Goal: Information Seeking & Learning: Learn about a topic

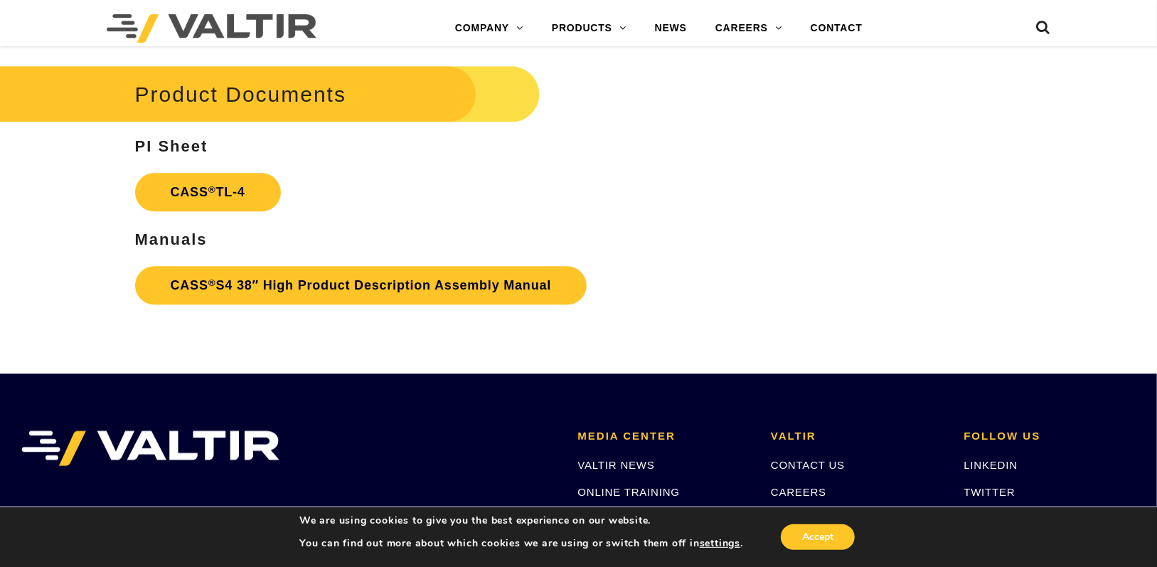
scroll to position [2062, 0]
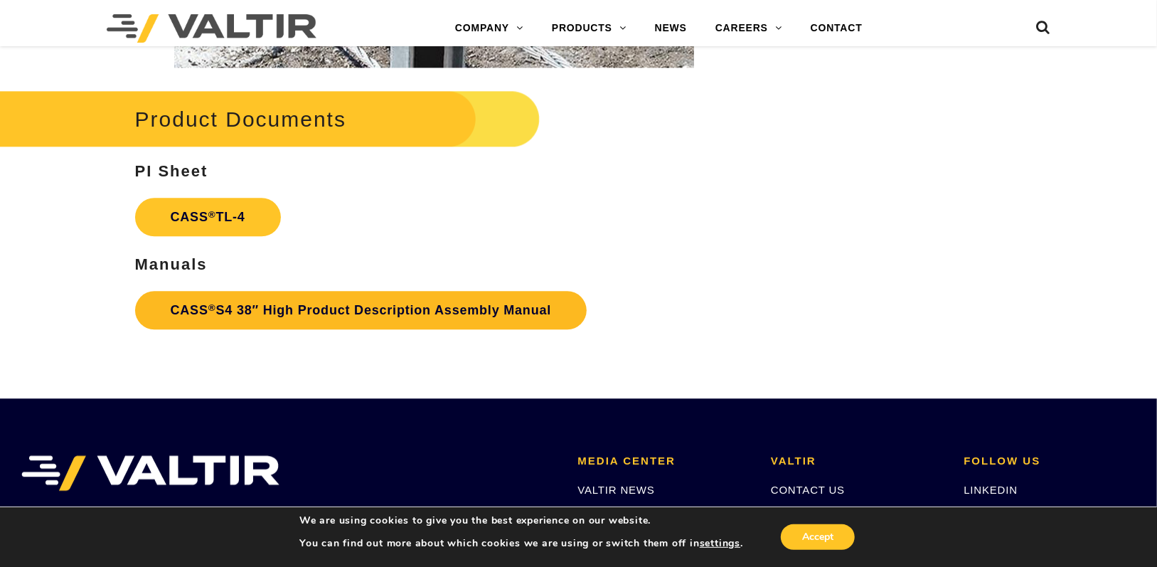
click at [419, 300] on link "CASS ® S4 38″ High Product Description Assembly Manual" at bounding box center [361, 310] width 452 height 38
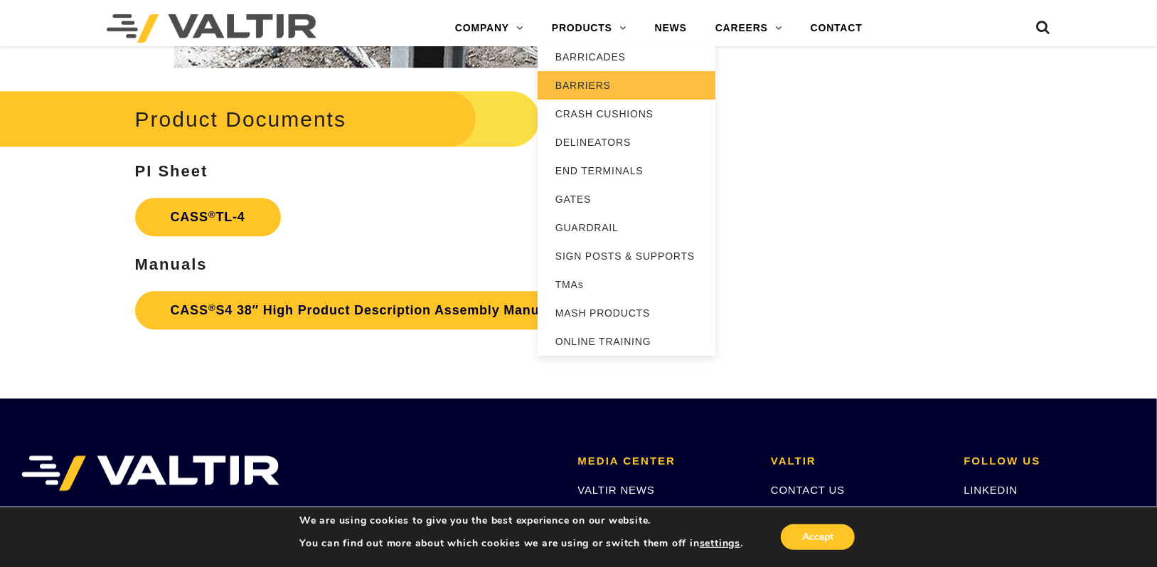
click at [608, 75] on link "BARRIERS" at bounding box center [627, 85] width 178 height 28
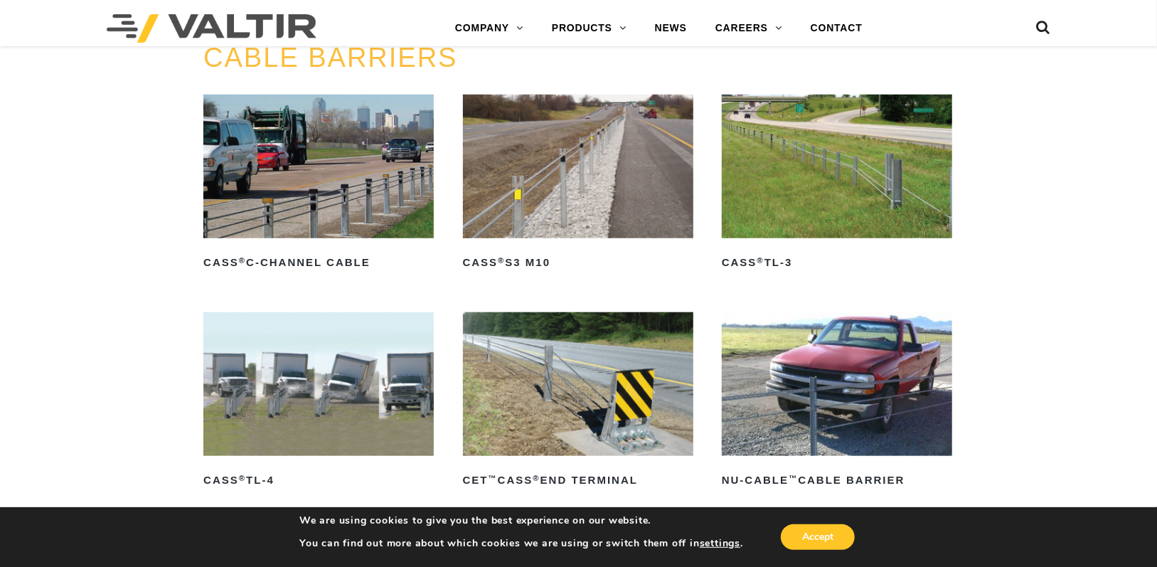
scroll to position [782, 0]
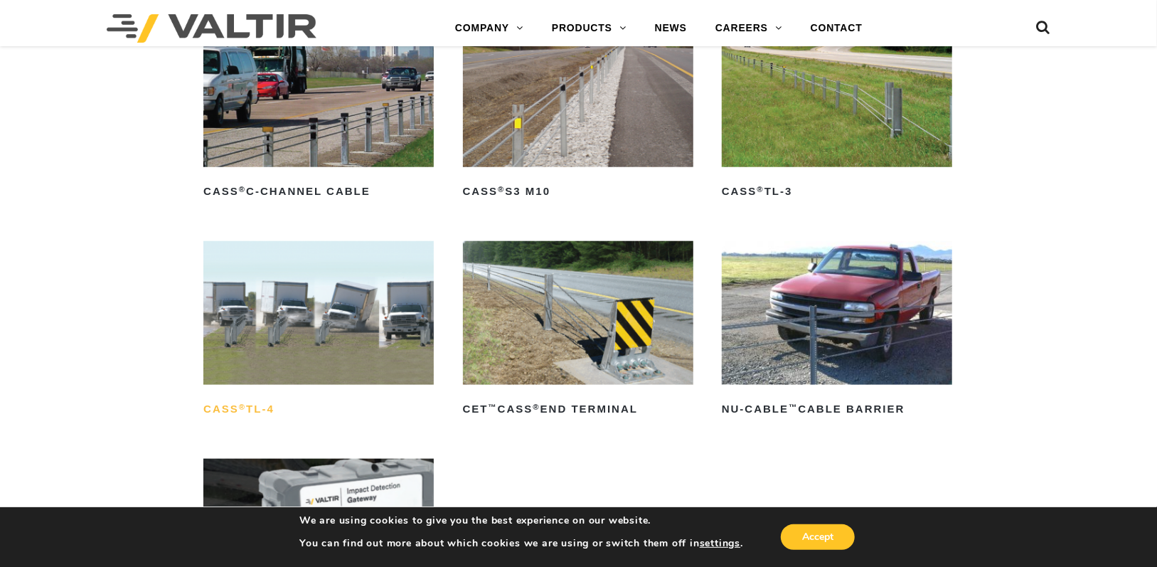
click at [260, 410] on h2 "CASS ® TL-4" at bounding box center [318, 408] width 230 height 23
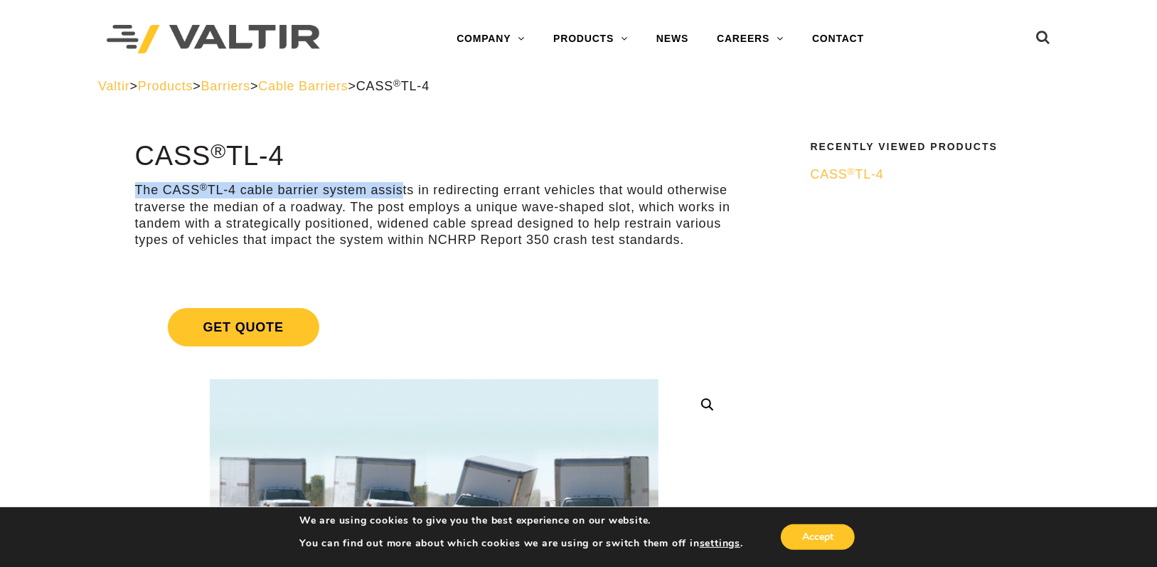
drag, startPoint x: 191, startPoint y: 194, endPoint x: 464, endPoint y: 193, distance: 273.0
click at [464, 193] on p "The CASS ® TL-4 cable barrier system assists in redirecting errant vehicles tha…" at bounding box center [434, 215] width 598 height 67
drag, startPoint x: 389, startPoint y: 192, endPoint x: 460, endPoint y: 193, distance: 71.1
click at [456, 193] on p "The CASS ® TL-4 cable barrier system assists in redirecting errant vehicles tha…" at bounding box center [434, 215] width 598 height 67
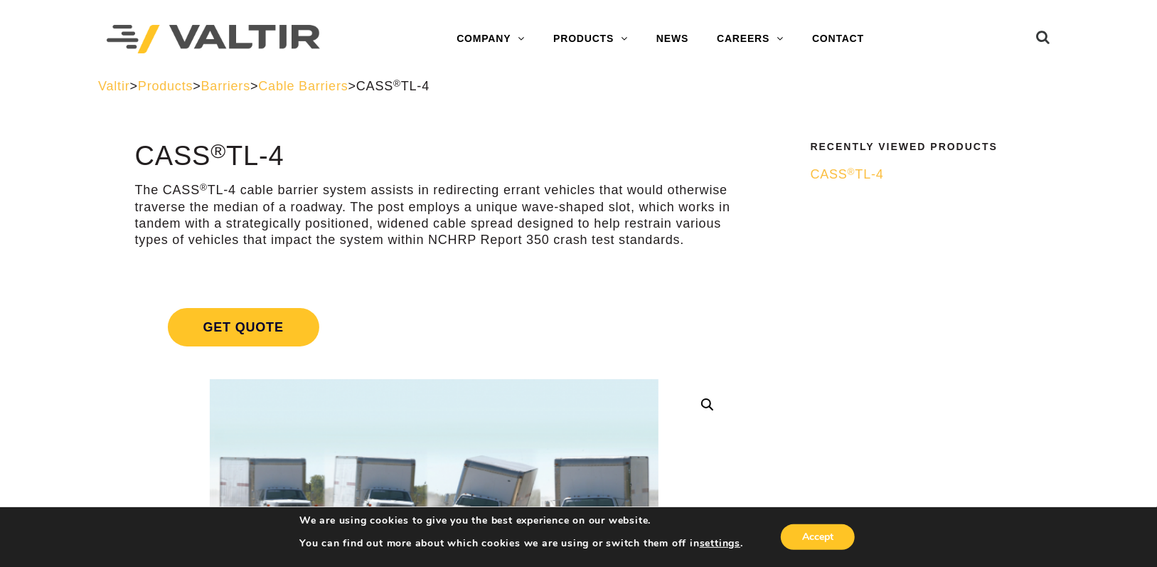
click at [464, 193] on p "The CASS ® TL-4 cable barrier system assists in redirecting errant vehicles tha…" at bounding box center [434, 215] width 598 height 67
drag, startPoint x: 277, startPoint y: 195, endPoint x: 622, endPoint y: 195, distance: 345.6
click at [611, 194] on p "The CASS ® TL-4 cable barrier system assists in redirecting errant vehicles tha…" at bounding box center [434, 215] width 598 height 67
click at [631, 196] on p "The CASS ® TL-4 cable barrier system assists in redirecting errant vehicles tha…" at bounding box center [434, 215] width 598 height 67
drag, startPoint x: 378, startPoint y: 190, endPoint x: 653, endPoint y: 198, distance: 274.6
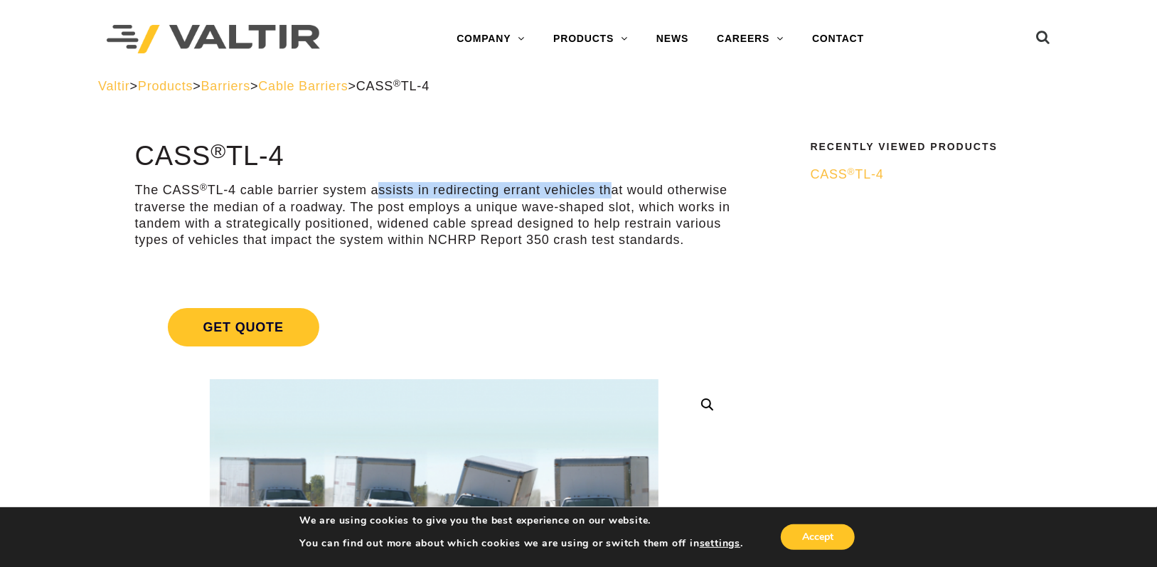
click at [652, 198] on p "The CASS ® TL-4 cable barrier system assists in redirecting errant vehicles tha…" at bounding box center [434, 215] width 598 height 67
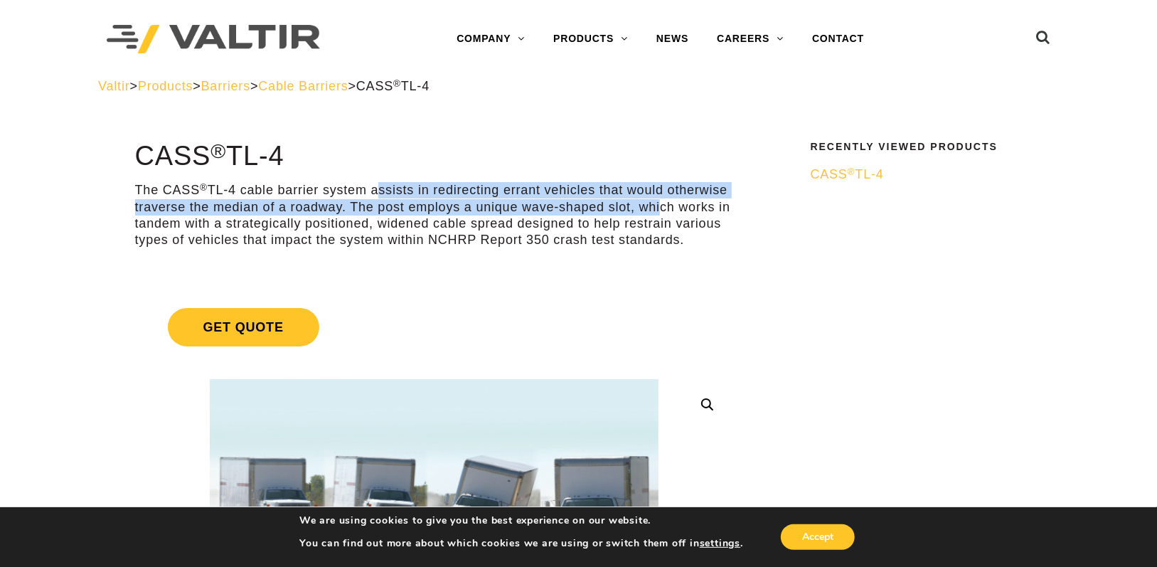
click at [655, 199] on p "The CASS ® TL-4 cable barrier system assists in redirecting errant vehicles tha…" at bounding box center [434, 215] width 598 height 67
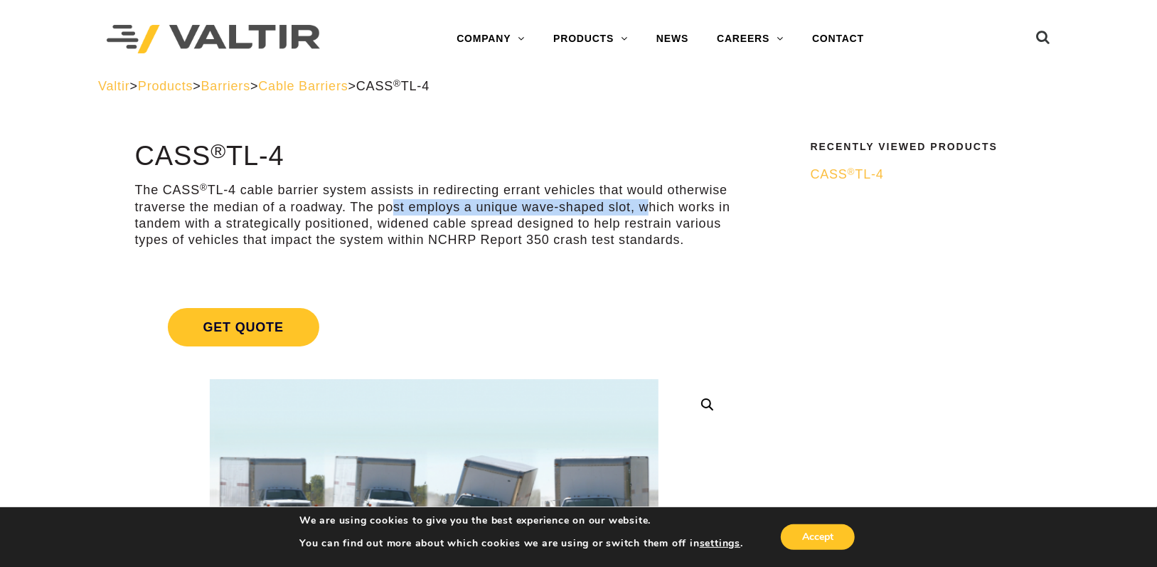
drag, startPoint x: 574, startPoint y: 201, endPoint x: 638, endPoint y: 205, distance: 64.8
click at [638, 205] on p "The CASS ® TL-4 cable barrier system assists in redirecting errant vehicles tha…" at bounding box center [434, 215] width 598 height 67
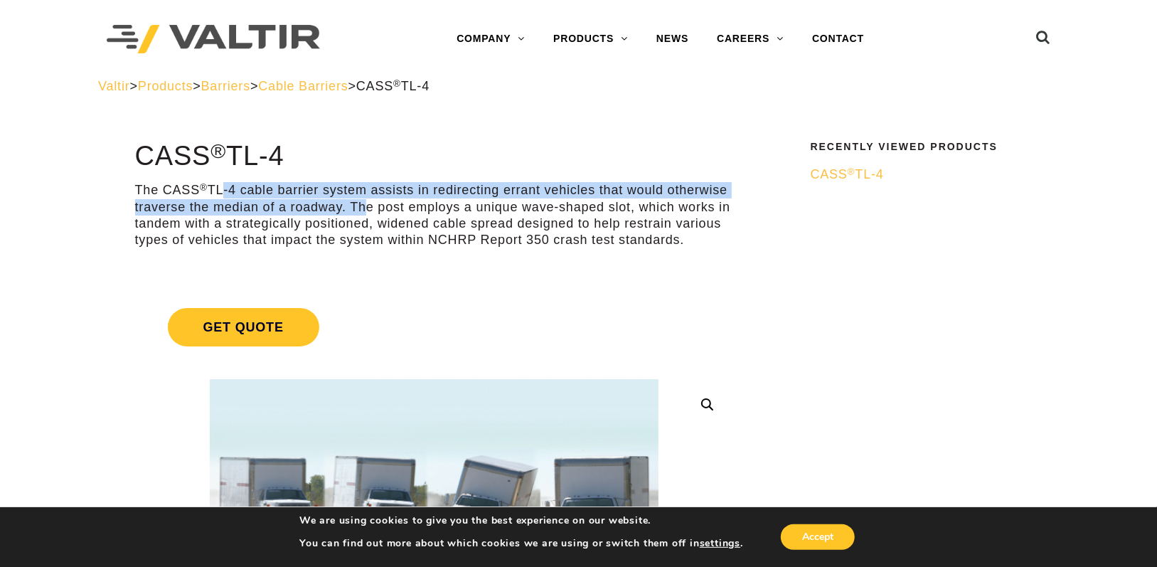
drag, startPoint x: 216, startPoint y: 193, endPoint x: 424, endPoint y: 209, distance: 209.0
click at [414, 208] on p "The CASS ® TL-4 cable barrier system assists in redirecting errant vehicles tha…" at bounding box center [434, 215] width 598 height 67
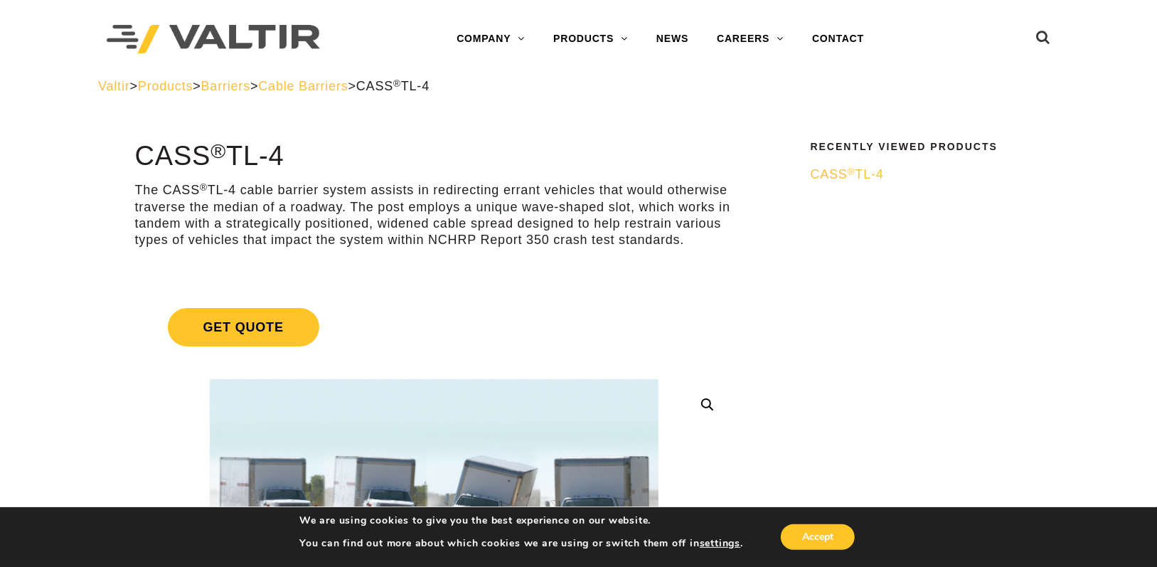
click at [431, 210] on p "The CASS ® TL-4 cable barrier system assists in redirecting errant vehicles tha…" at bounding box center [434, 215] width 598 height 67
click at [525, 210] on p "The CASS ® TL-4 cable barrier system assists in redirecting errant vehicles tha…" at bounding box center [434, 215] width 598 height 67
click at [527, 209] on p "The CASS ® TL-4 cable barrier system assists in redirecting errant vehicles tha…" at bounding box center [434, 215] width 598 height 67
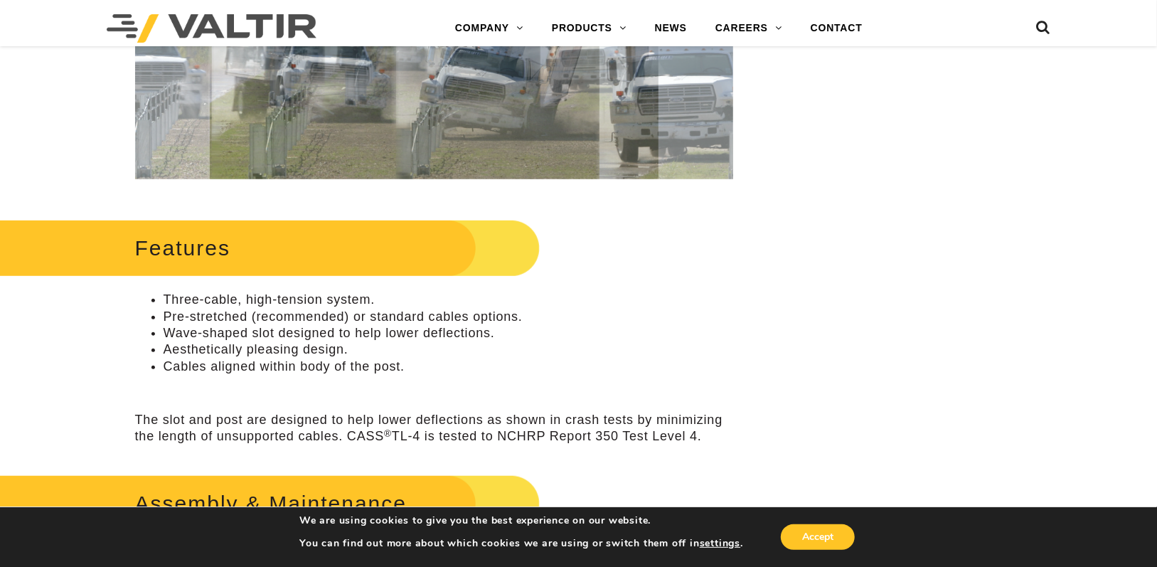
scroll to position [569, 0]
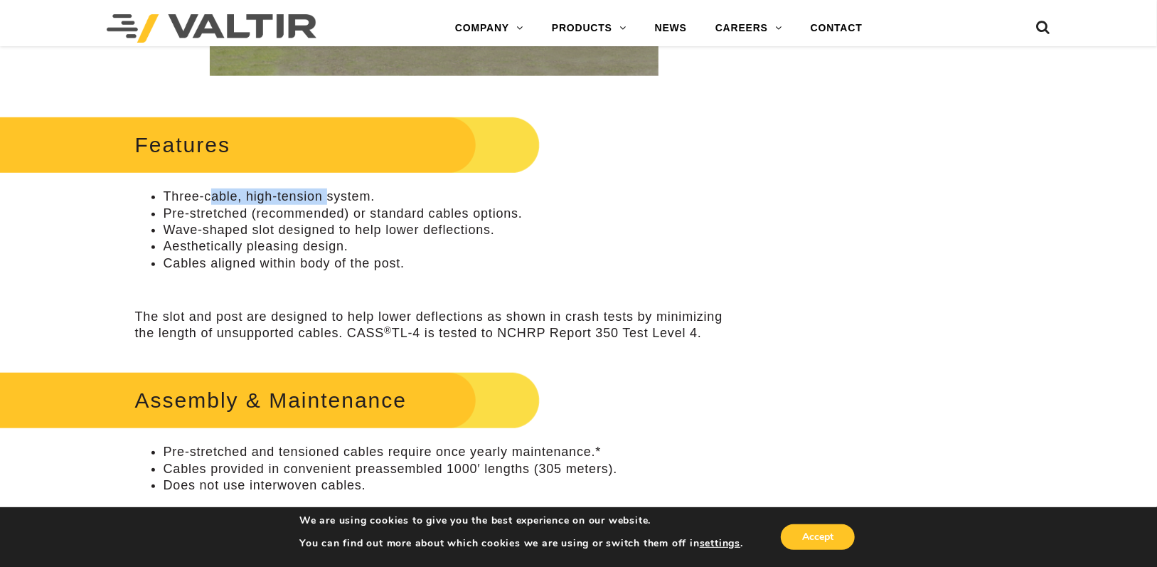
drag, startPoint x: 213, startPoint y: 202, endPoint x: 427, endPoint y: 207, distance: 213.4
click at [426, 207] on ul "Three-cable, high-tension system. Pre-stretched (recommended) or standard cable…" at bounding box center [434, 229] width 598 height 83
click at [427, 207] on li "Pre-stretched (recommended) or standard cables options." at bounding box center [449, 213] width 570 height 16
drag, startPoint x: 235, startPoint y: 210, endPoint x: 427, endPoint y: 218, distance: 191.4
click at [427, 218] on li "Pre-stretched (recommended) or standard cables options." at bounding box center [449, 213] width 570 height 16
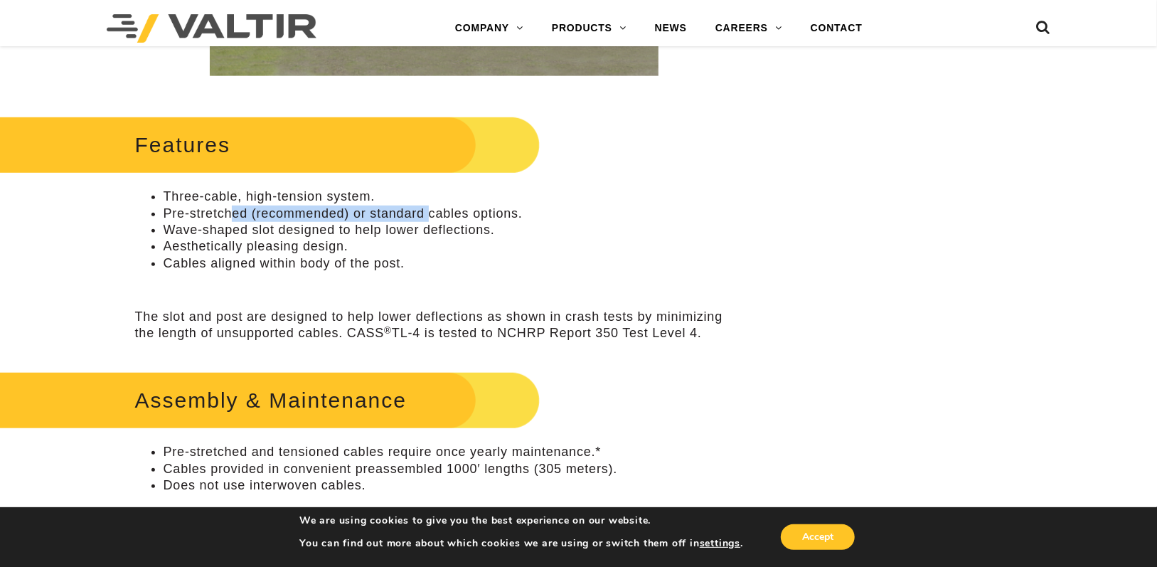
click at [427, 218] on li "Pre-stretched (recommended) or standard cables options." at bounding box center [449, 213] width 570 height 16
drag, startPoint x: 451, startPoint y: 217, endPoint x: 489, endPoint y: 218, distance: 38.4
click at [489, 218] on li "Pre-stretched (recommended) or standard cables options." at bounding box center [449, 213] width 570 height 16
drag, startPoint x: 296, startPoint y: 232, endPoint x: 427, endPoint y: 240, distance: 131.1
click at [417, 238] on li "Wave-shaped slot designed to help lower deflections." at bounding box center [449, 230] width 570 height 16
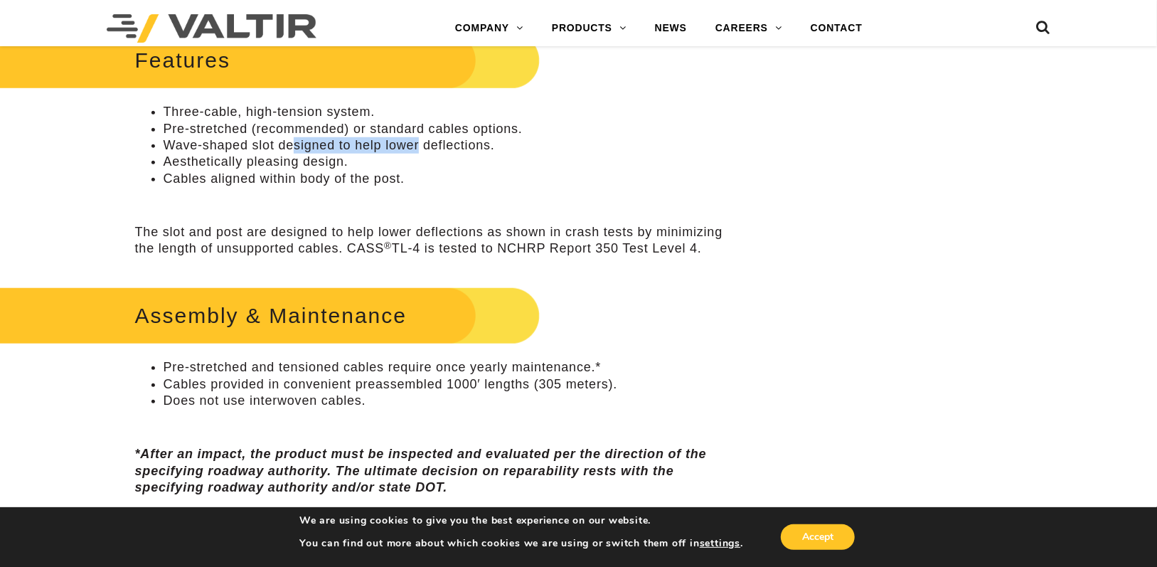
scroll to position [782, 0]
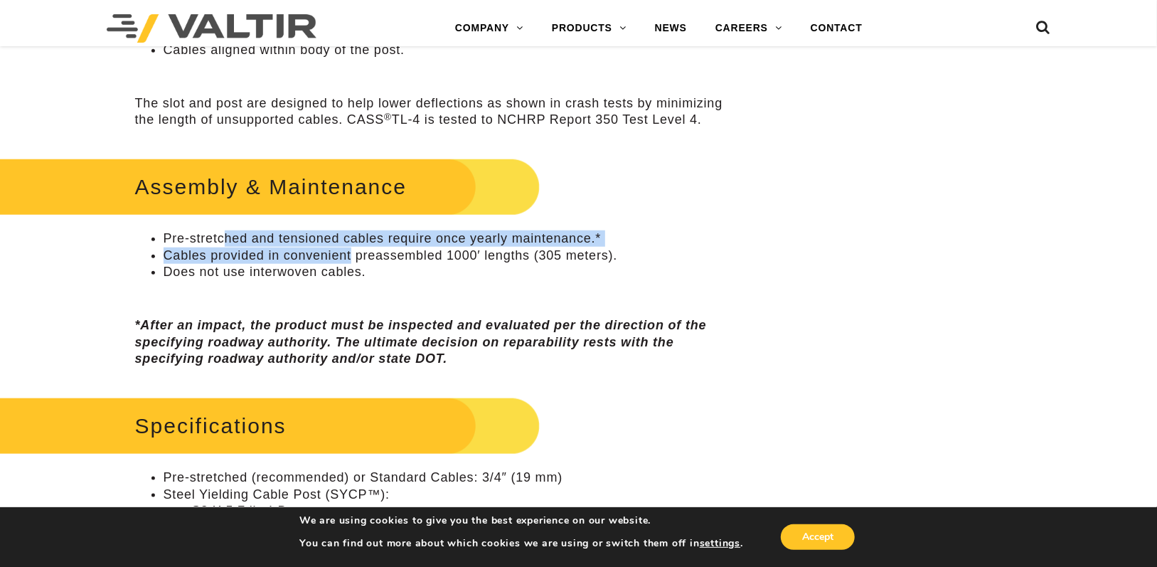
drag, startPoint x: 375, startPoint y: 253, endPoint x: 405, endPoint y: 257, distance: 30.2
click at [394, 256] on ul "Pre-stretched and tensioned cables require once yearly maintenance.* Cables pro…" at bounding box center [434, 255] width 598 height 50
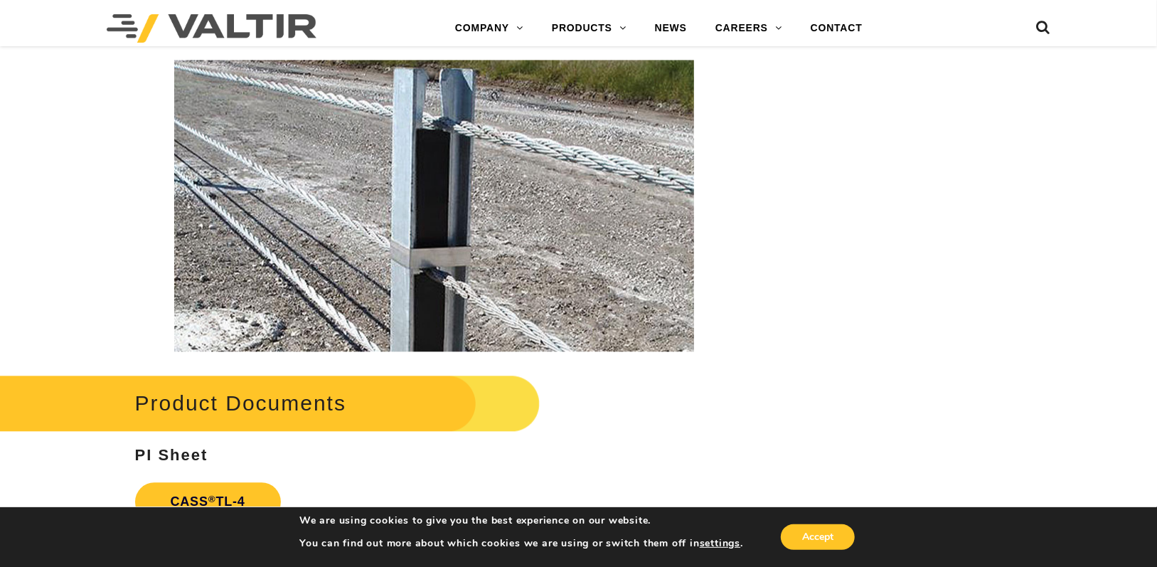
scroll to position [1991, 0]
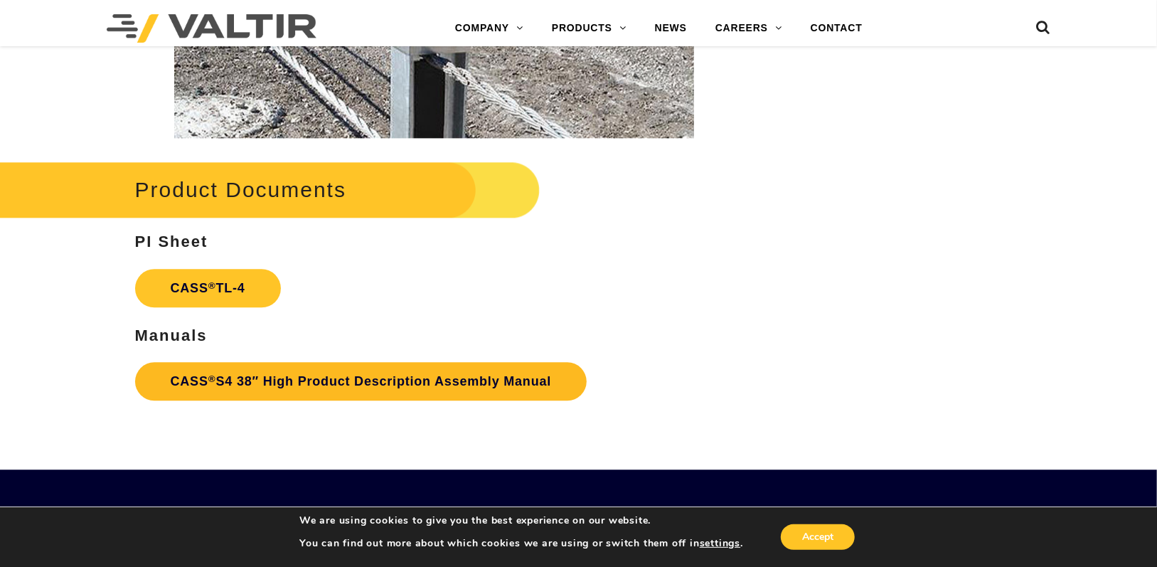
click at [442, 381] on link "CASS ® S4 38″ High Product Description Assembly Manual" at bounding box center [361, 381] width 452 height 38
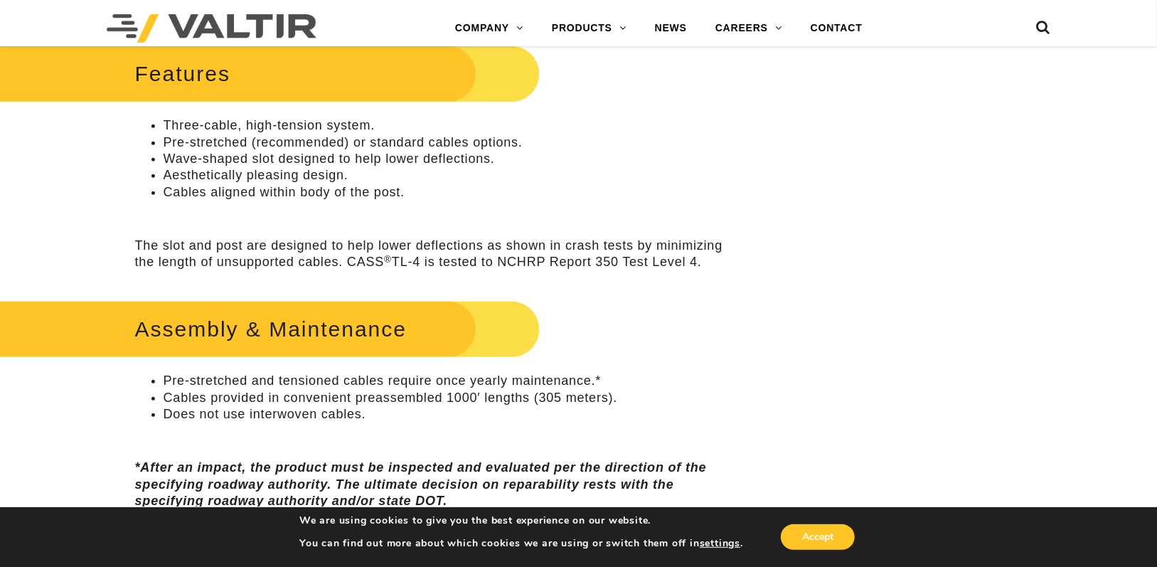
click at [326, 319] on h2 "Assembly & Maintenance" at bounding box center [251, 329] width 579 height 66
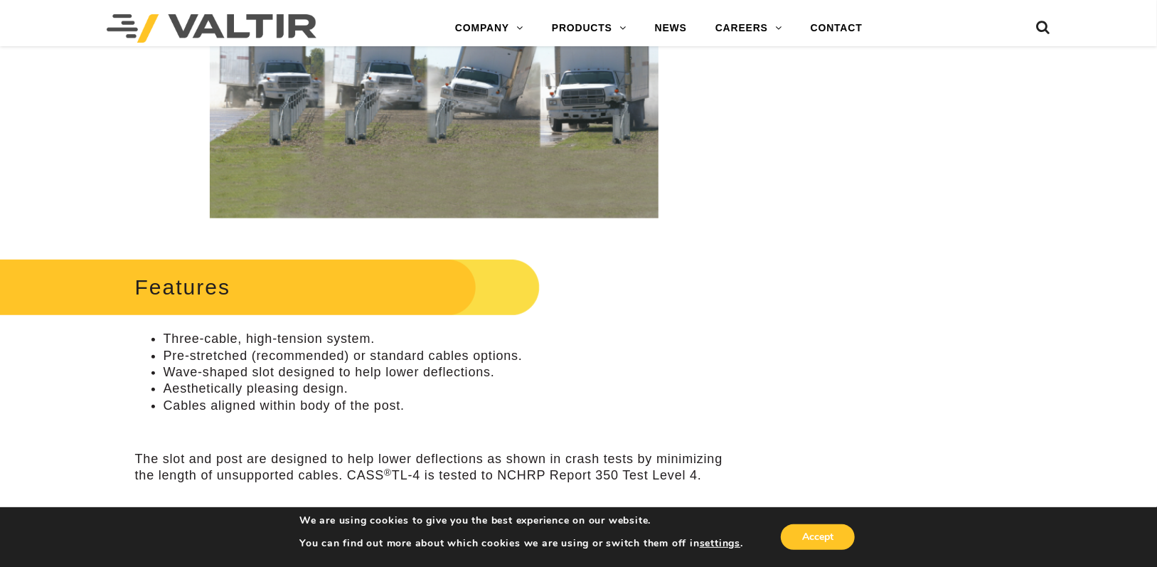
click at [264, 260] on h2 "Features" at bounding box center [251, 287] width 579 height 66
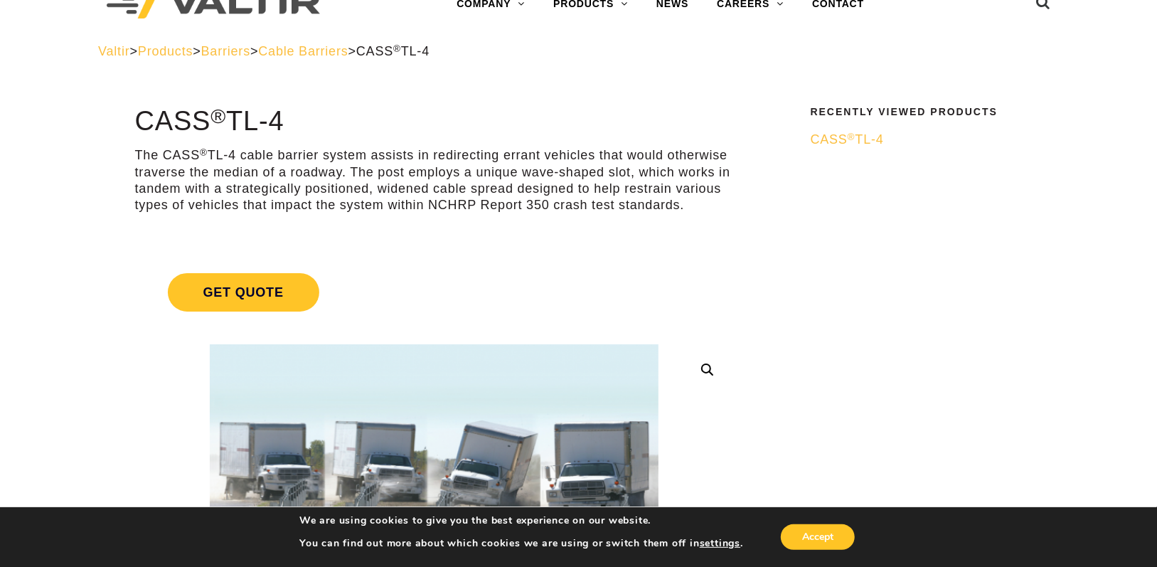
scroll to position [0, 0]
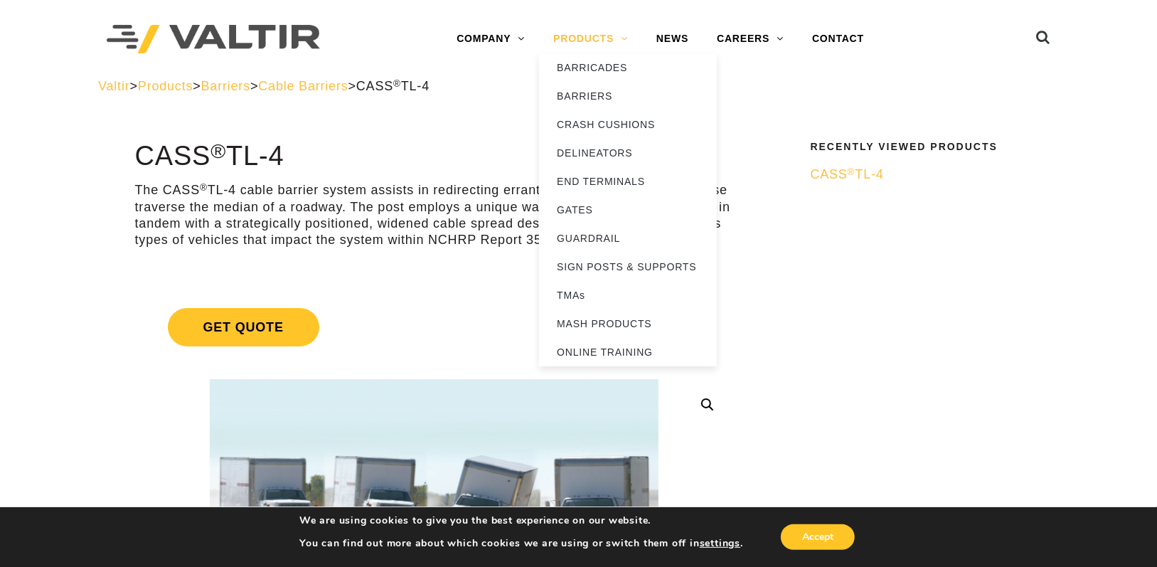
click at [619, 39] on link "PRODUCTS" at bounding box center [590, 39] width 103 height 28
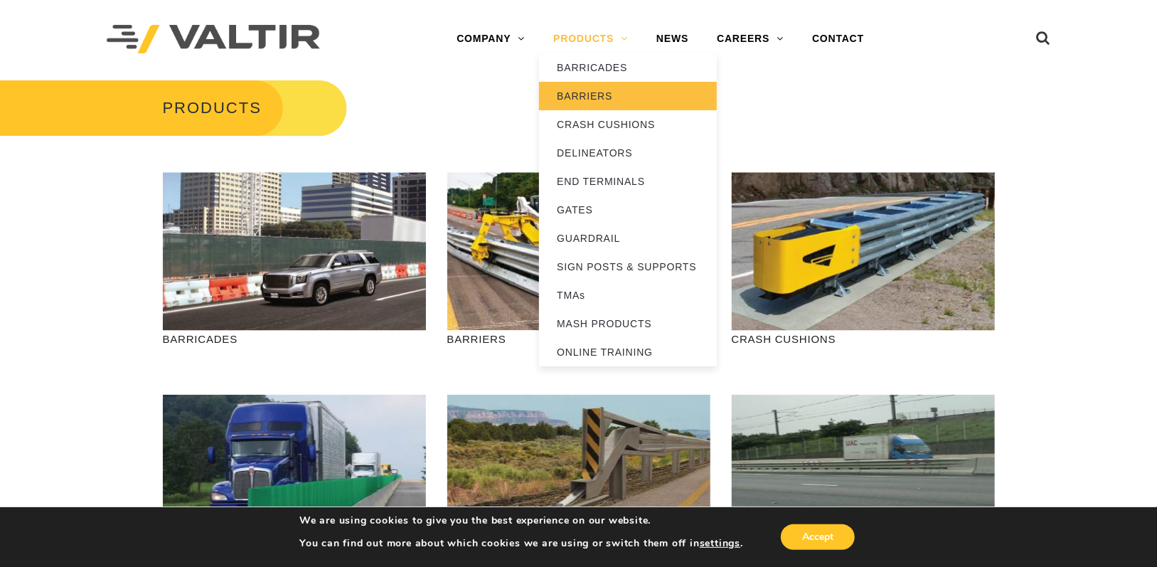
click at [598, 94] on link "BARRIERS" at bounding box center [628, 96] width 178 height 28
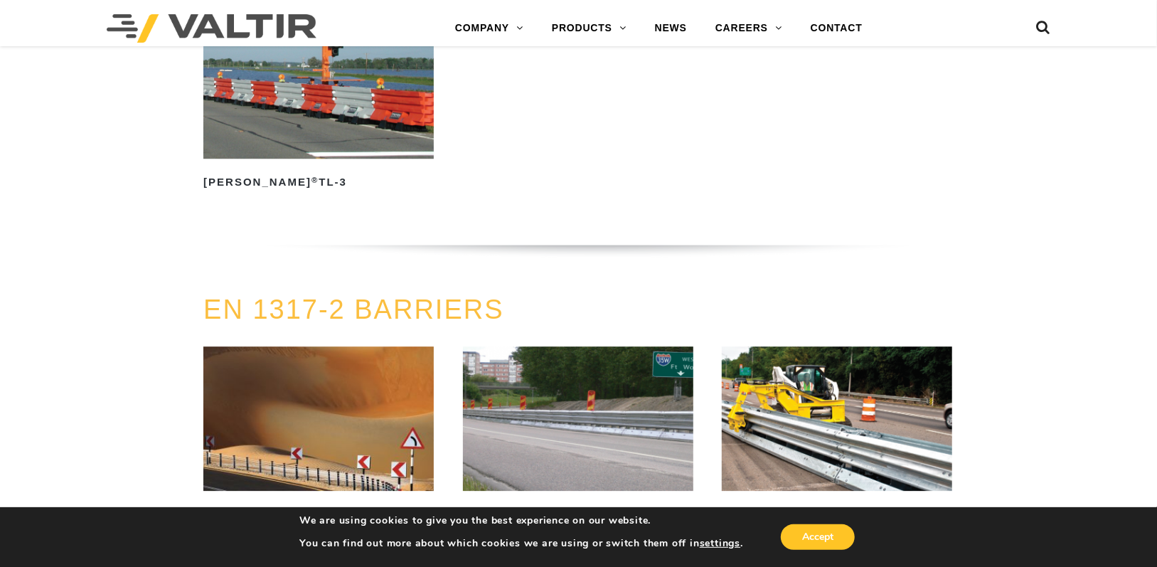
scroll to position [2489, 0]
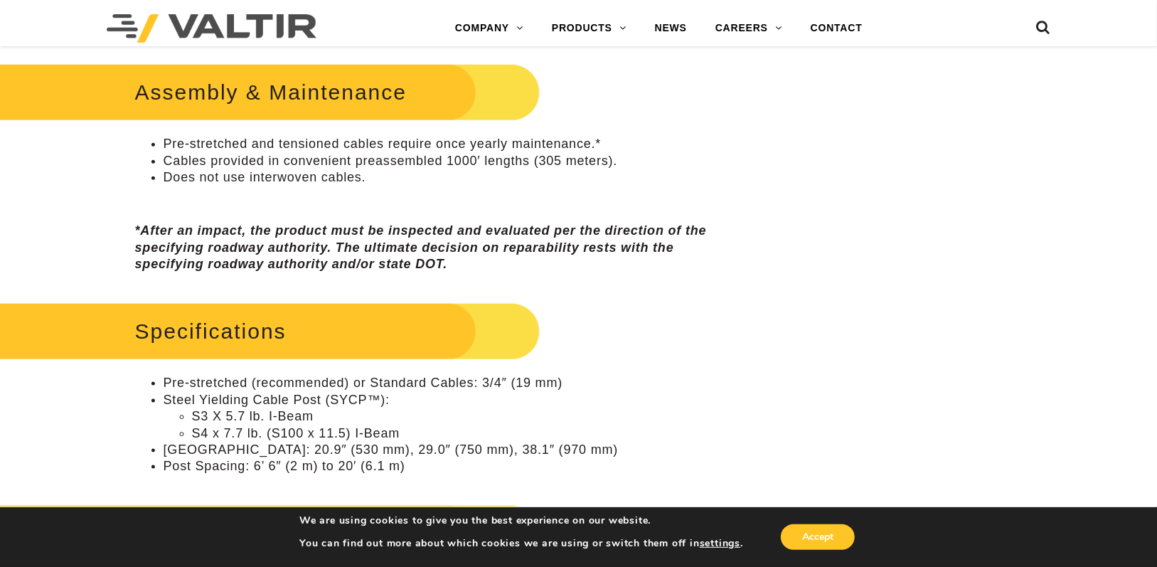
scroll to position [995, 0]
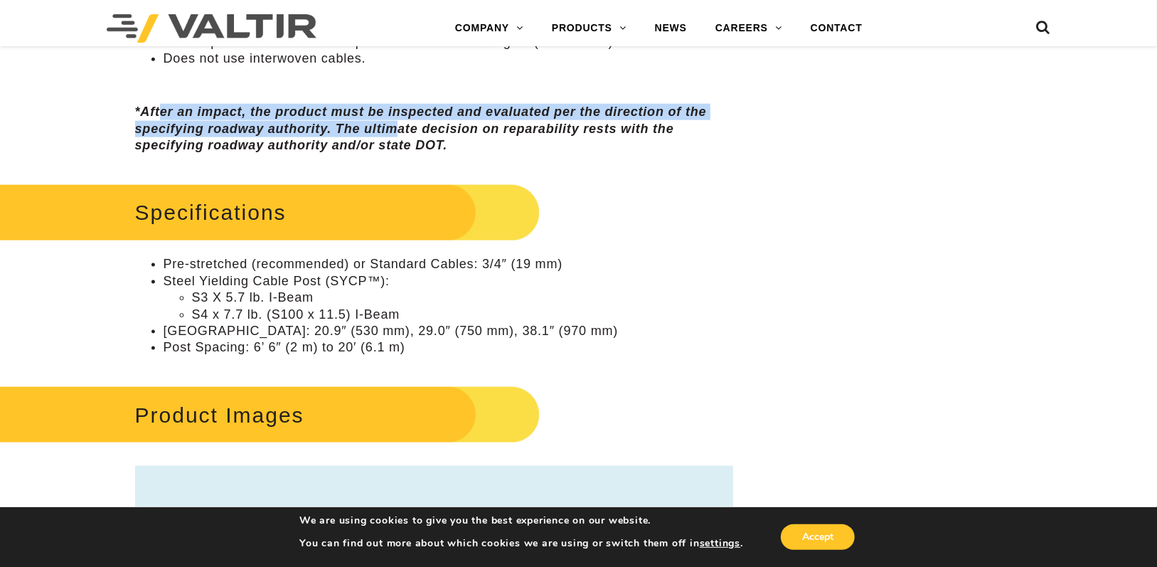
drag, startPoint x: 235, startPoint y: 115, endPoint x: 454, endPoint y: 133, distance: 219.7
click at [432, 130] on em "*After an impact, the product must be inspected and evaluated per the direction…" at bounding box center [421, 129] width 572 height 48
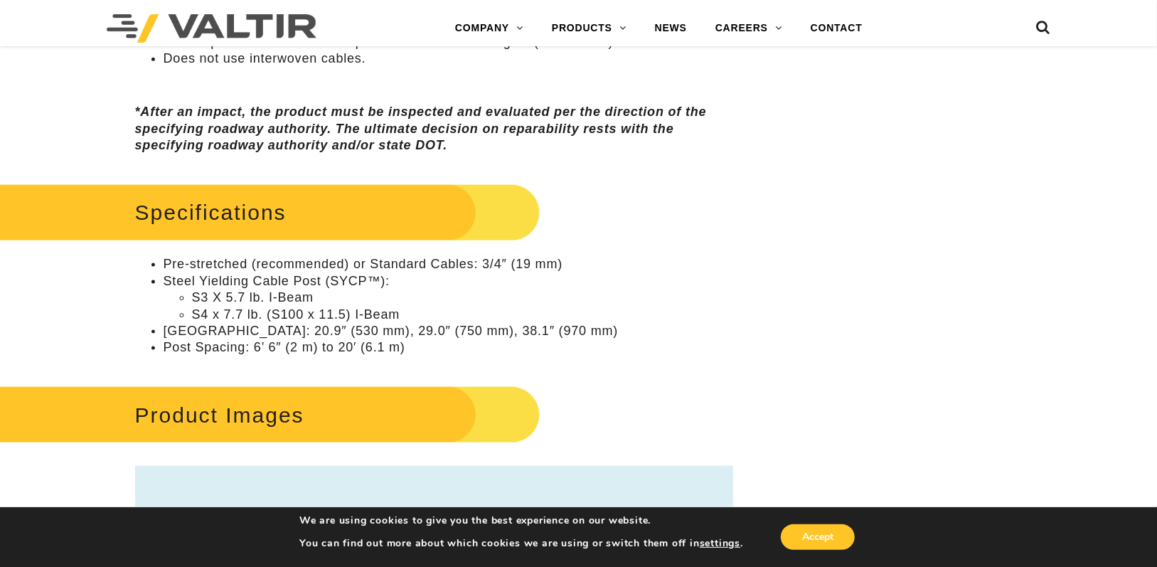
click at [454, 133] on em "*After an impact, the product must be inspected and evaluated per the direction…" at bounding box center [421, 129] width 572 height 48
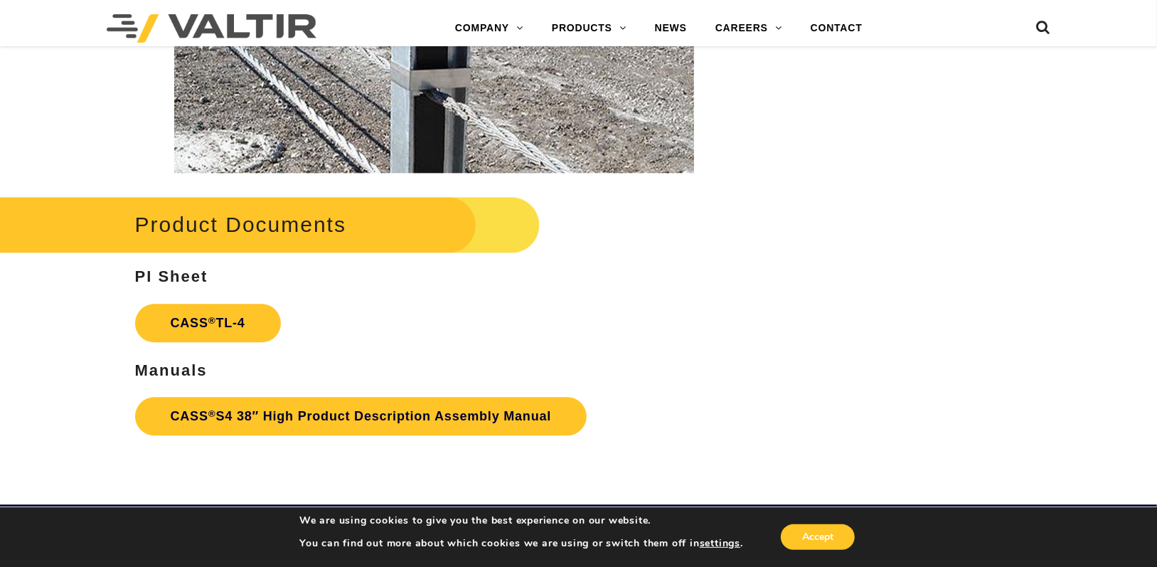
scroll to position [2133, 0]
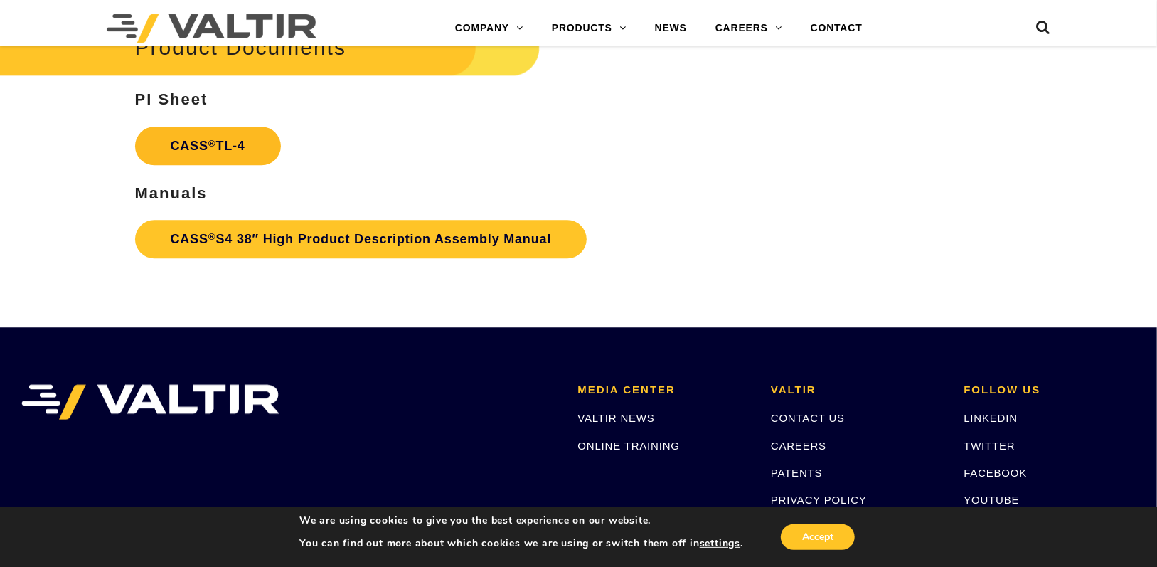
click at [222, 158] on link "CASS ® TL-4" at bounding box center [208, 146] width 146 height 38
